Goal: Use online tool/utility: Use online tool/utility

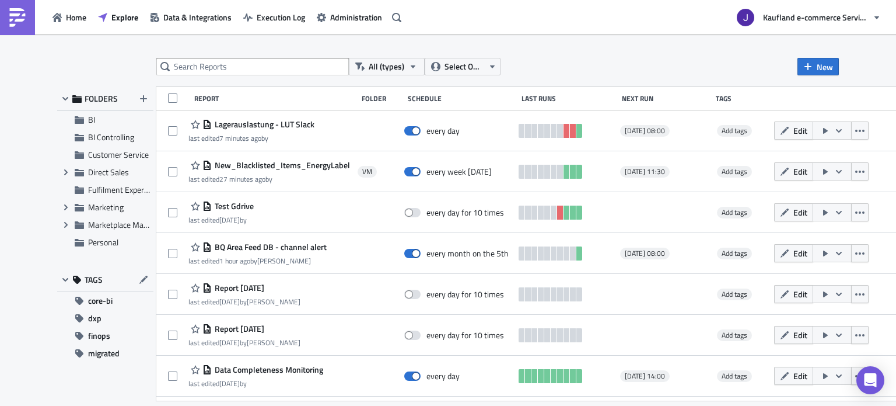
click at [187, 72] on input "text" at bounding box center [252, 67] width 193 height 18
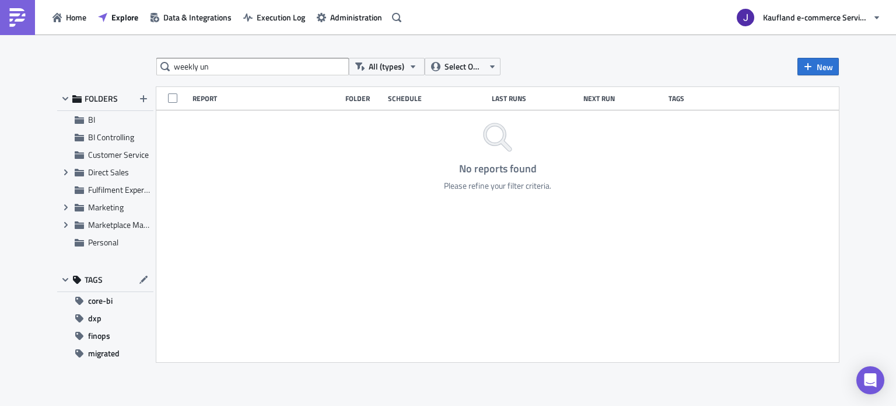
click at [303, 74] on input "weekly un" at bounding box center [252, 67] width 193 height 18
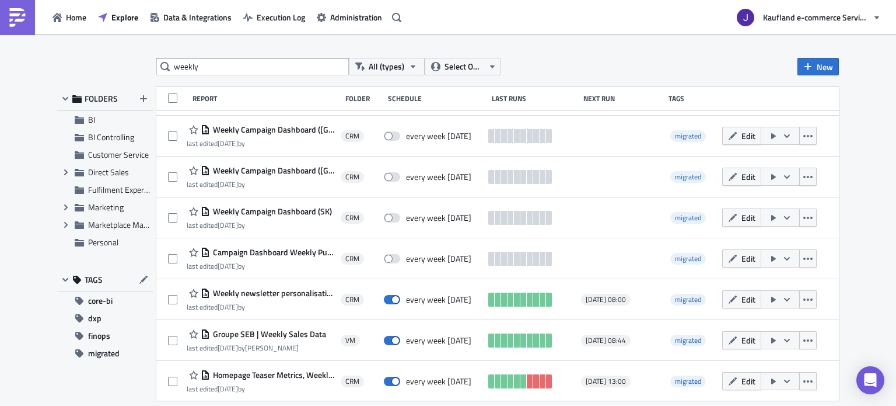
scroll to position [240, 0]
click at [201, 65] on input "weekly" at bounding box center [252, 67] width 193 height 18
type input "unmatched"
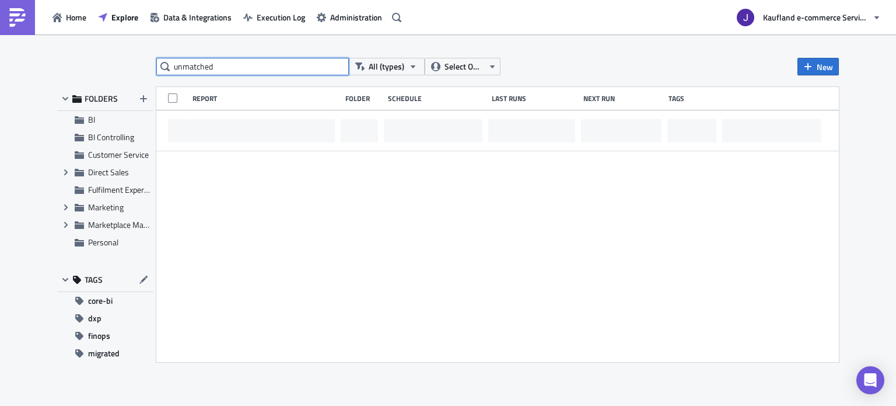
scroll to position [0, 0]
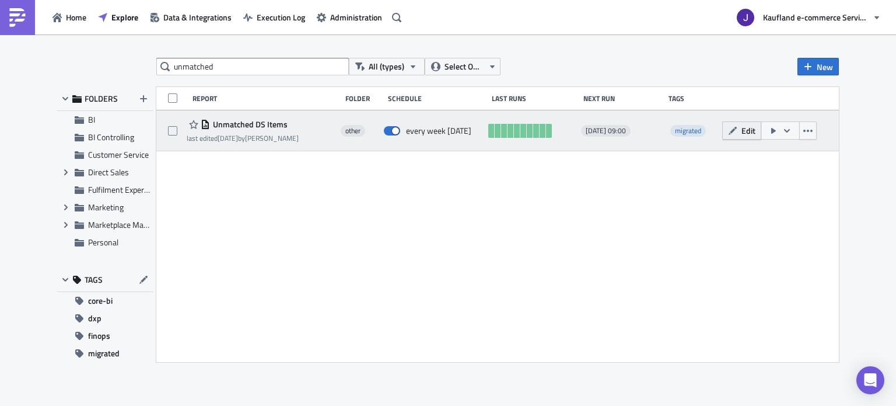
click at [744, 132] on span "Edit" at bounding box center [749, 130] width 14 height 12
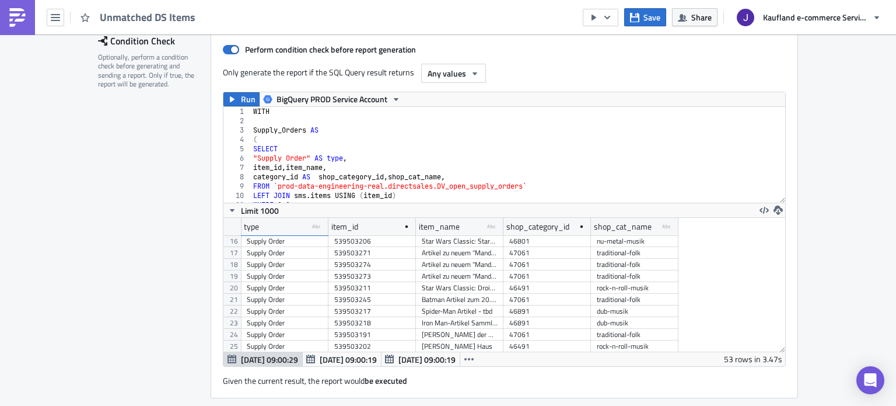
scroll to position [182, 0]
drag, startPoint x: 498, startPoint y: 231, endPoint x: 553, endPoint y: 245, distance: 57.2
click at [553, 245] on div "type type-text Created with Sketch. item_id item_name type-text Created with Sk…" at bounding box center [505, 285] width 562 height 134
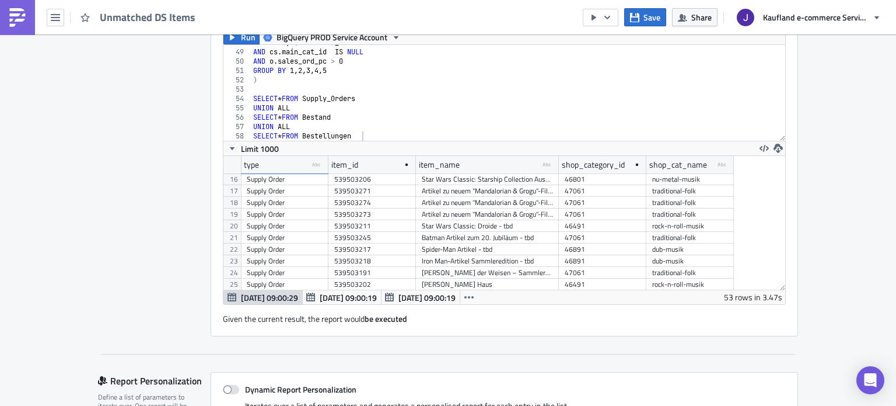
scroll to position [415, 0]
